Goal: Task Accomplishment & Management: Use online tool/utility

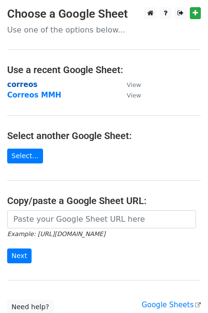
click at [17, 85] on strong "correos" at bounding box center [22, 84] width 30 height 9
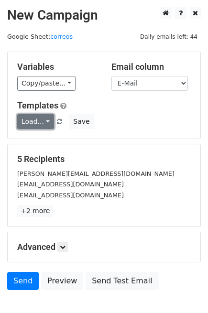
click at [33, 120] on link "Load..." at bounding box center [35, 121] width 37 height 15
click at [34, 136] on link "12k pr" at bounding box center [56, 143] width 76 height 15
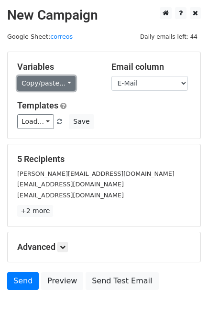
click at [56, 87] on link "Copy/paste..." at bounding box center [46, 83] width 58 height 15
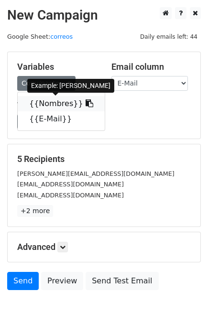
click at [47, 103] on link "{{Nombres}}" at bounding box center [61, 103] width 87 height 15
